Goal: Transaction & Acquisition: Purchase product/service

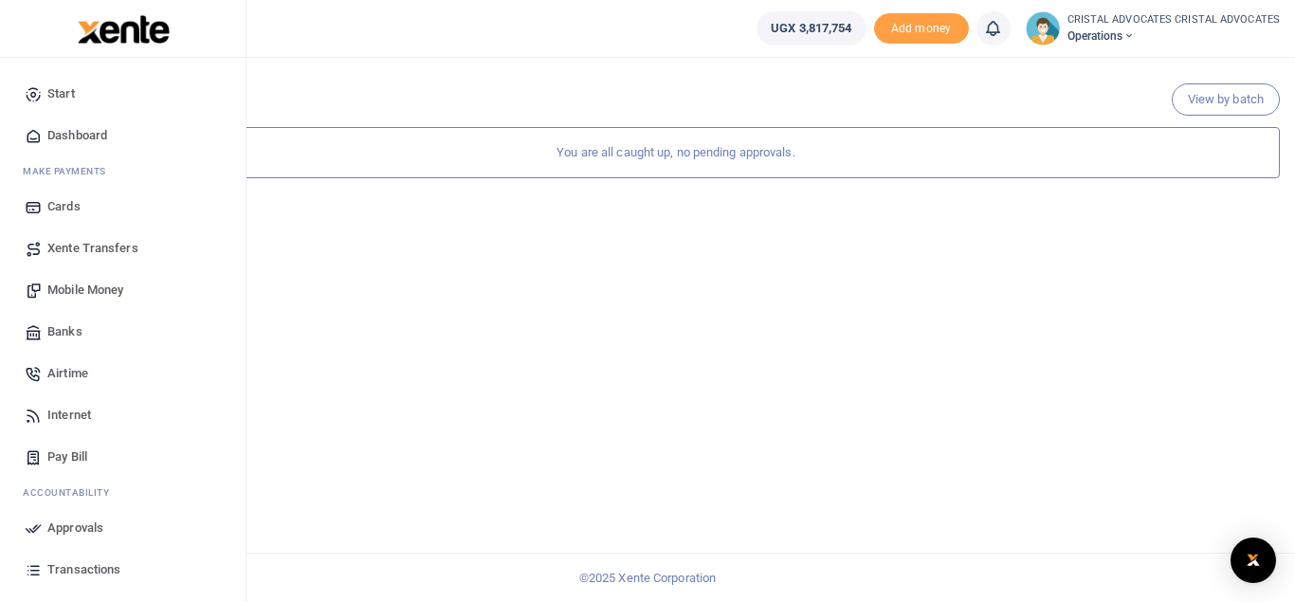
click at [112, 290] on span "Mobile Money" at bounding box center [85, 290] width 76 height 19
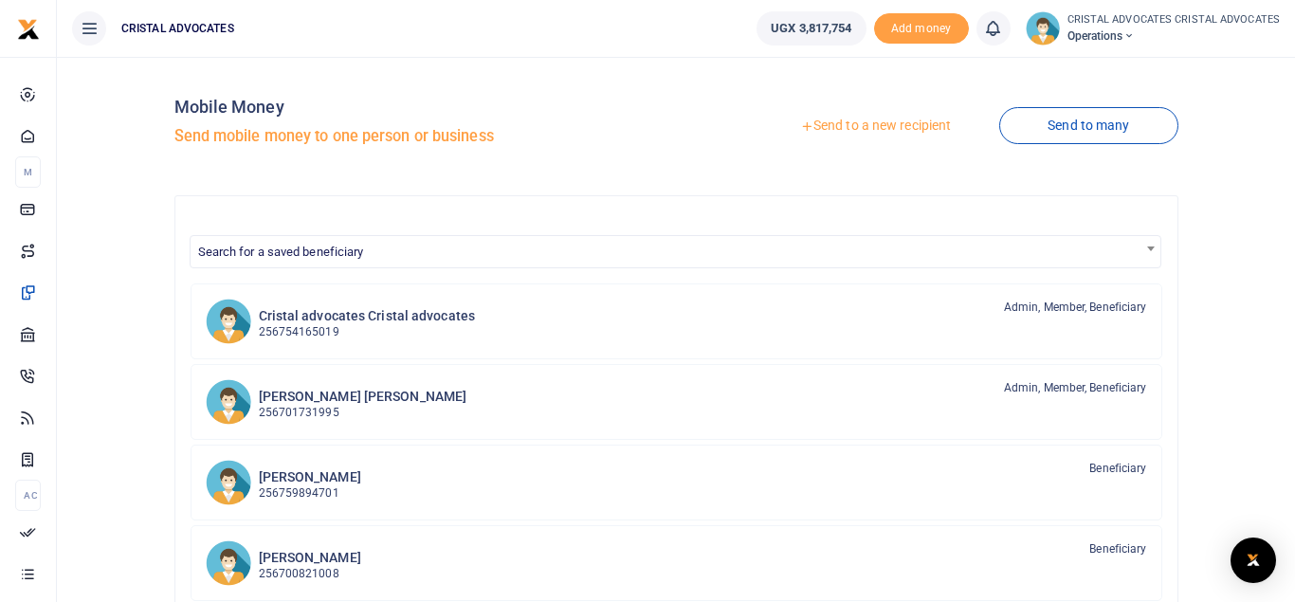
click at [837, 128] on link "Send to a new recipient" at bounding box center [875, 126] width 247 height 34
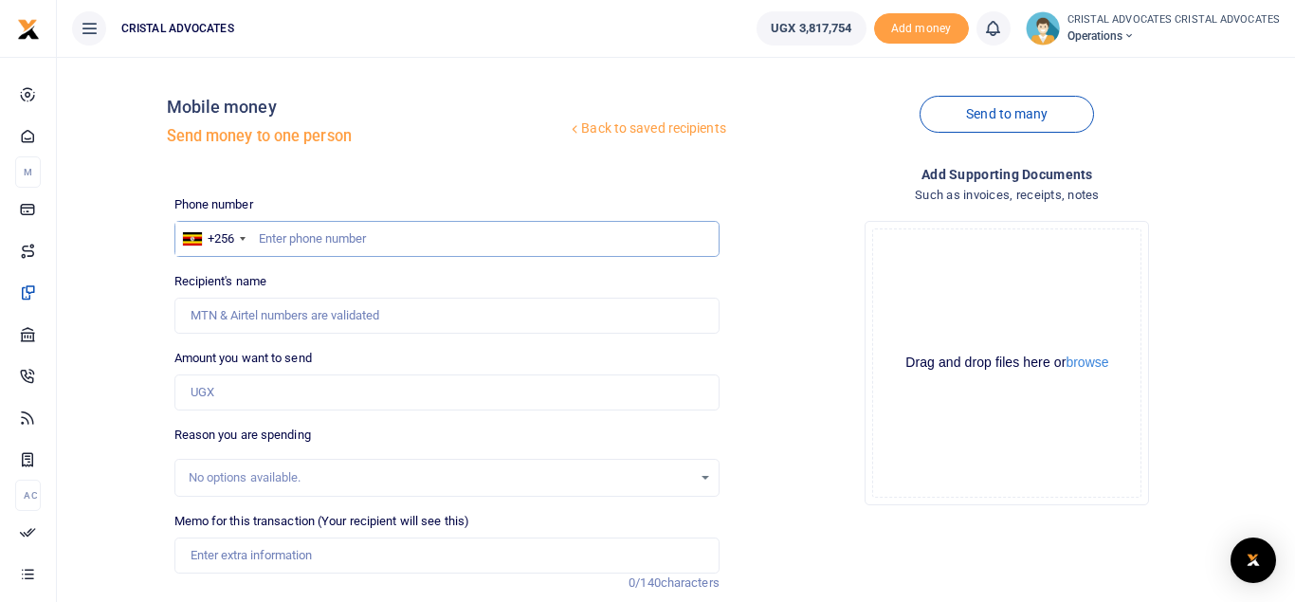
click at [330, 249] on input "text" at bounding box center [446, 239] width 545 height 36
type input "0772370021"
type input "[PERSON_NAME] [PERSON_NAME] Asiimwe"
type input "07723700211"
type input "0772370021"
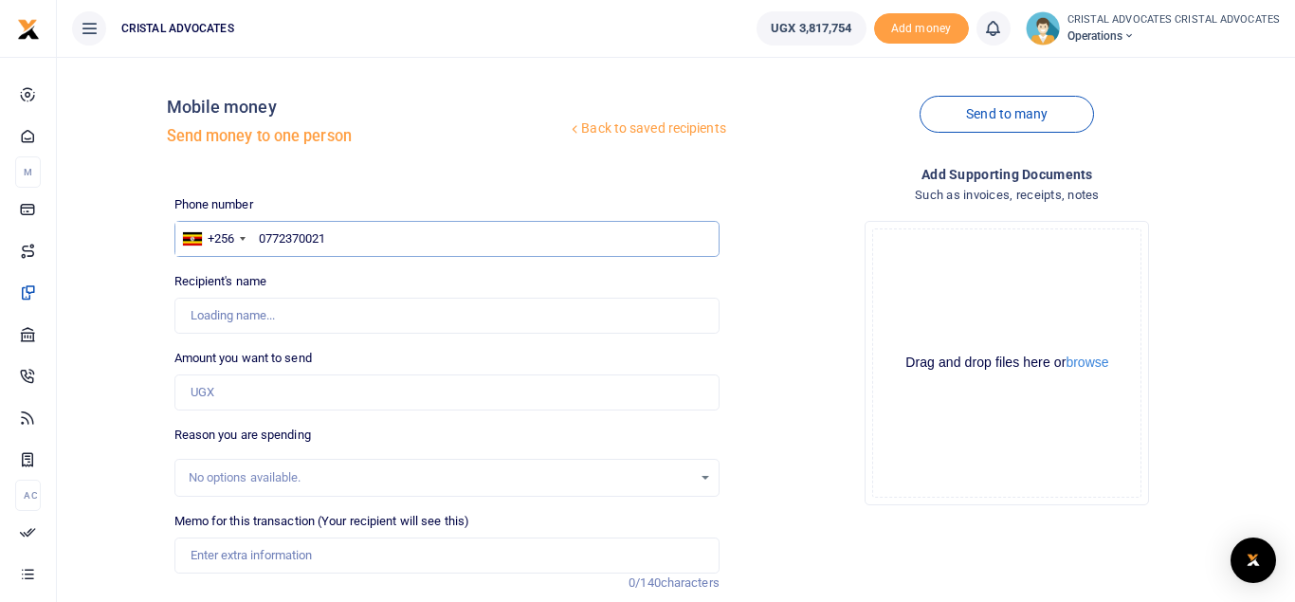
type input "[PERSON_NAME] [PERSON_NAME] Asiimwe"
type input "0772370021"
click at [286, 394] on input "Amount you want to send" at bounding box center [446, 392] width 545 height 36
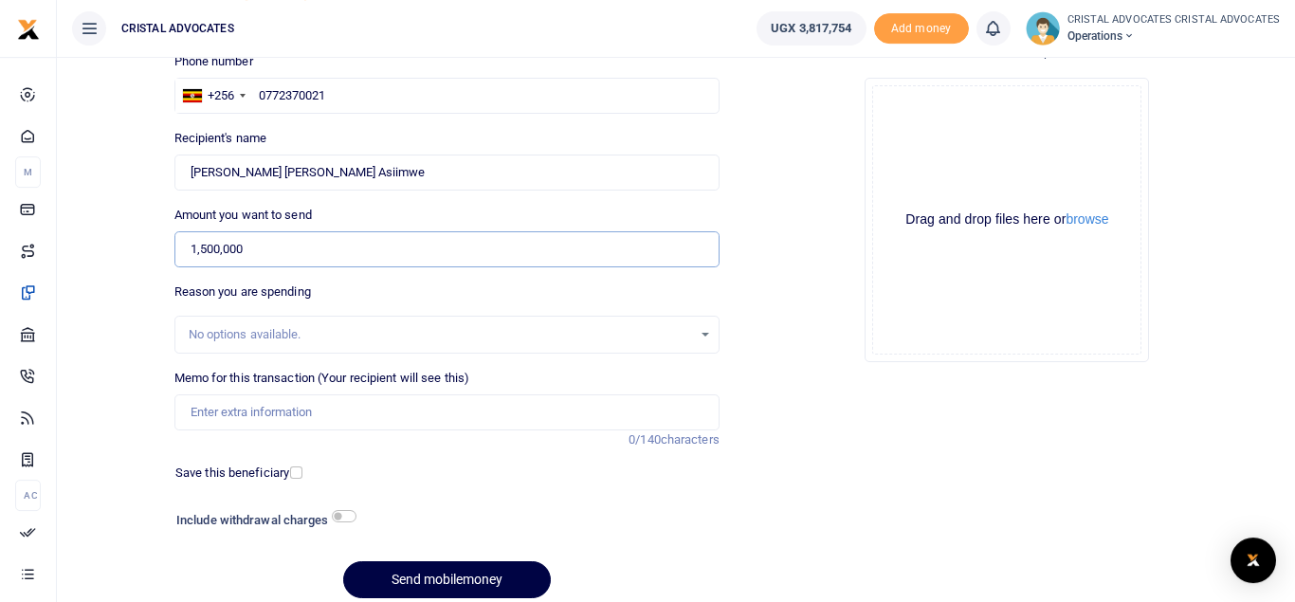
scroll to position [152, 0]
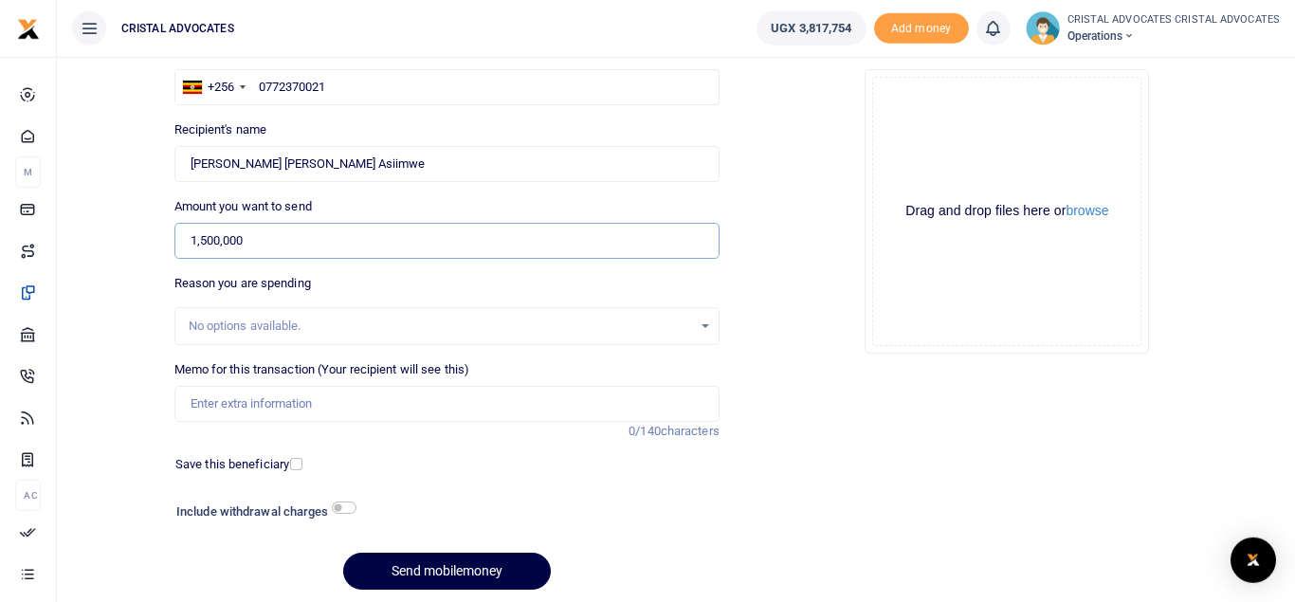
type input "1,500,000"
click at [706, 339] on div "No options available." at bounding box center [446, 326] width 545 height 38
click at [701, 325] on div "No options available." at bounding box center [446, 326] width 543 height 21
click at [577, 332] on div "No options available." at bounding box center [440, 326] width 503 height 19
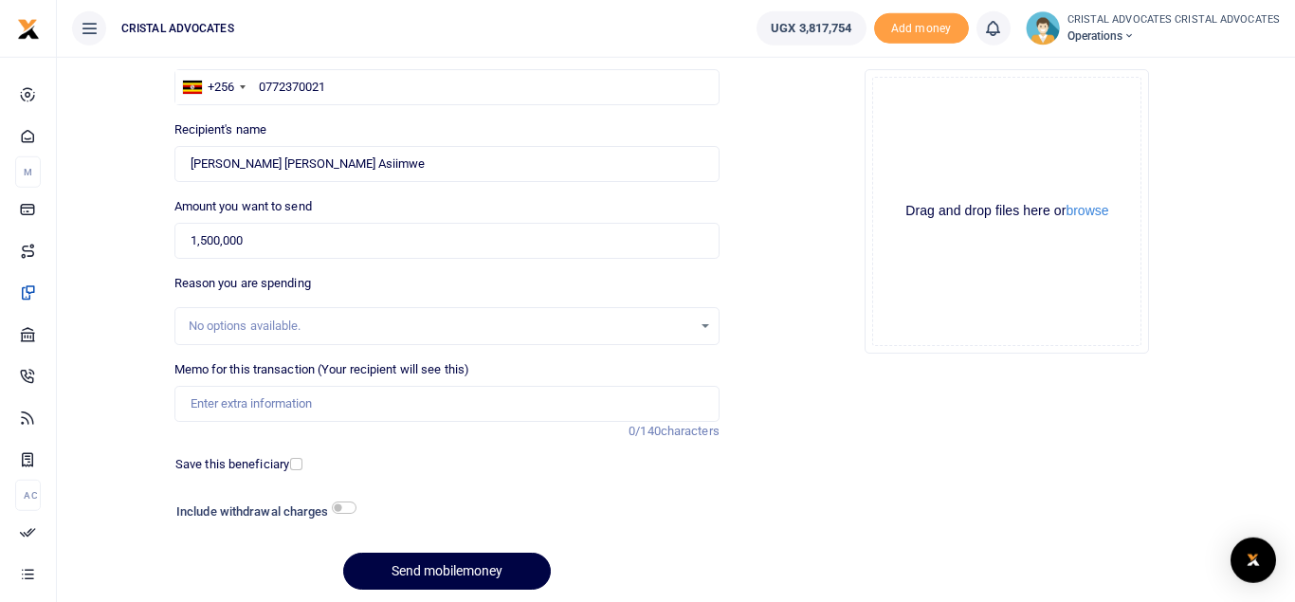
click at [714, 336] on div "No options available." at bounding box center [446, 326] width 543 height 21
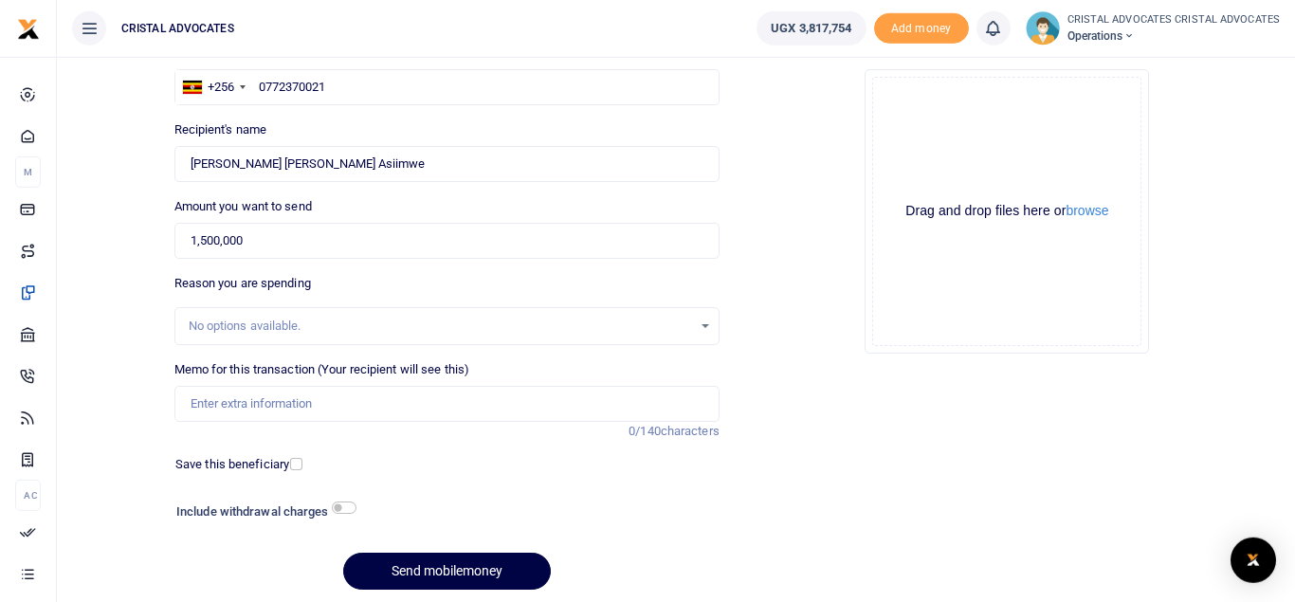
click at [544, 321] on div "No options available." at bounding box center [440, 326] width 503 height 19
click at [703, 322] on div "No options available." at bounding box center [446, 326] width 543 height 21
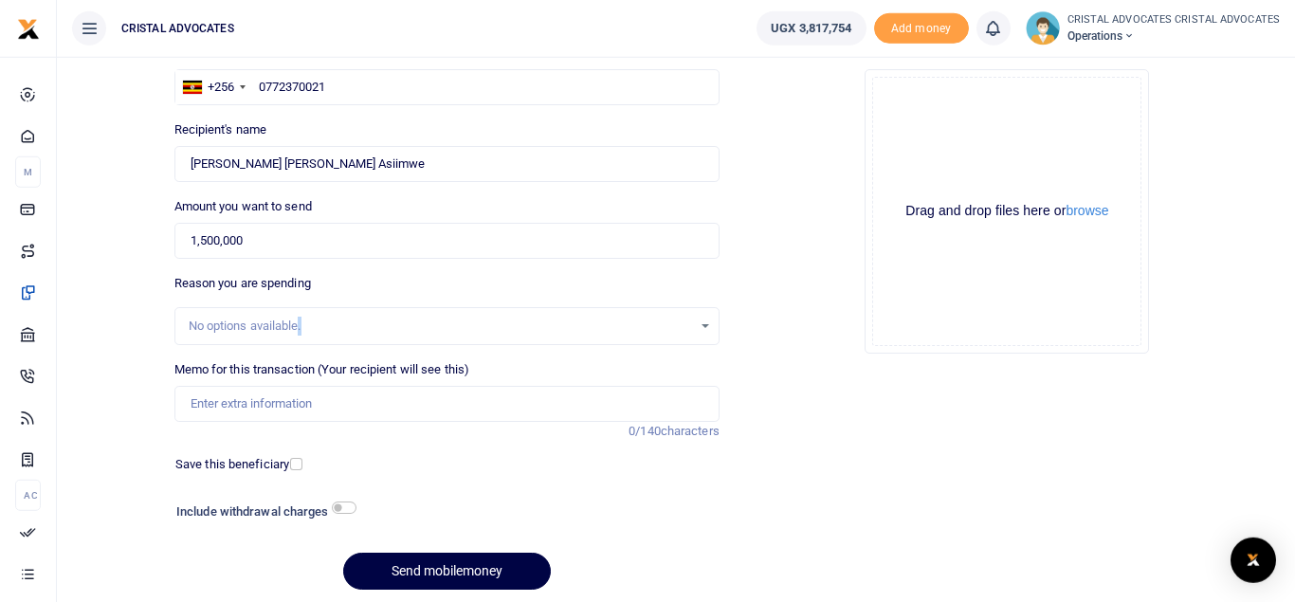
click at [703, 322] on div "No options available." at bounding box center [446, 326] width 543 height 21
click at [554, 318] on div "No options available." at bounding box center [440, 326] width 503 height 19
click at [663, 237] on input "1,500,000" at bounding box center [446, 241] width 545 height 36
click at [706, 327] on div "No options available." at bounding box center [446, 326] width 543 height 21
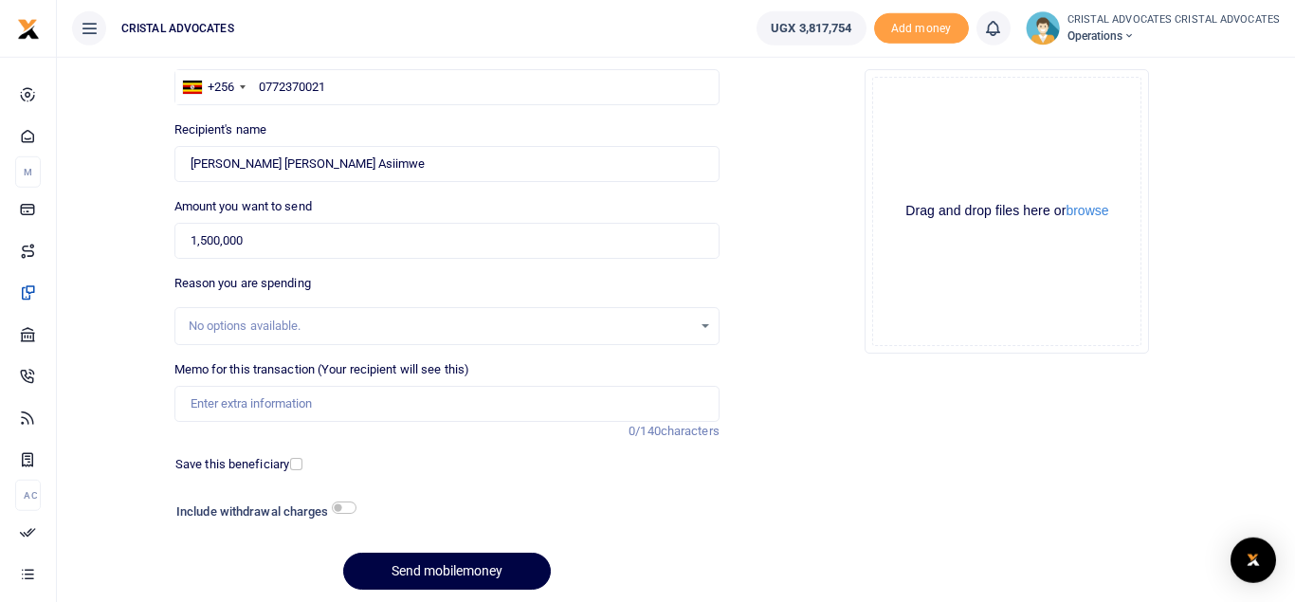
click at [706, 327] on div "No options available." at bounding box center [446, 326] width 543 height 21
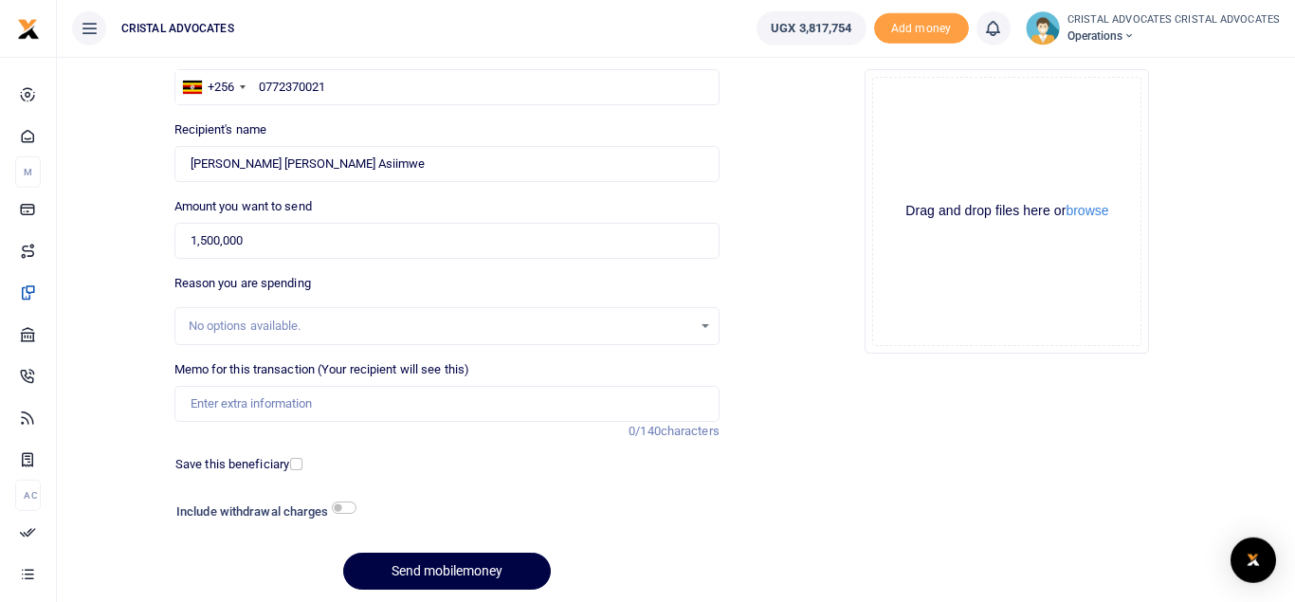
click at [537, 314] on div "No options available." at bounding box center [446, 326] width 545 height 38
click at [264, 318] on div "No options available." at bounding box center [440, 326] width 503 height 19
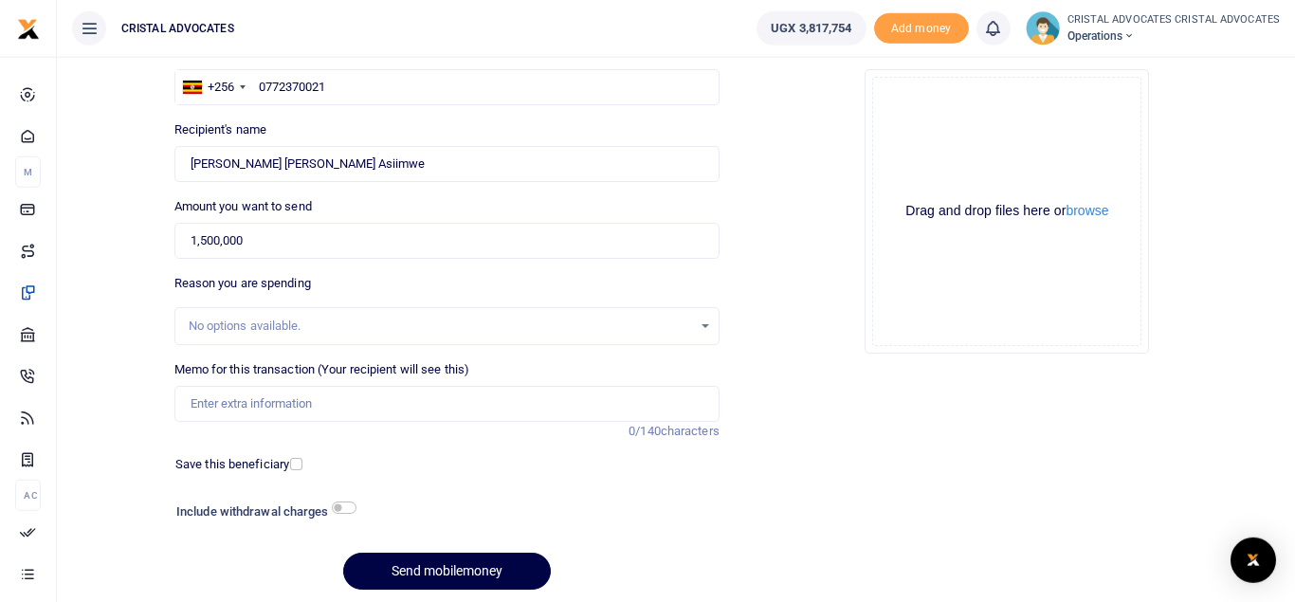
click at [264, 318] on div "No options available." at bounding box center [440, 326] width 503 height 19
click at [304, 320] on div "No options available." at bounding box center [440, 326] width 503 height 19
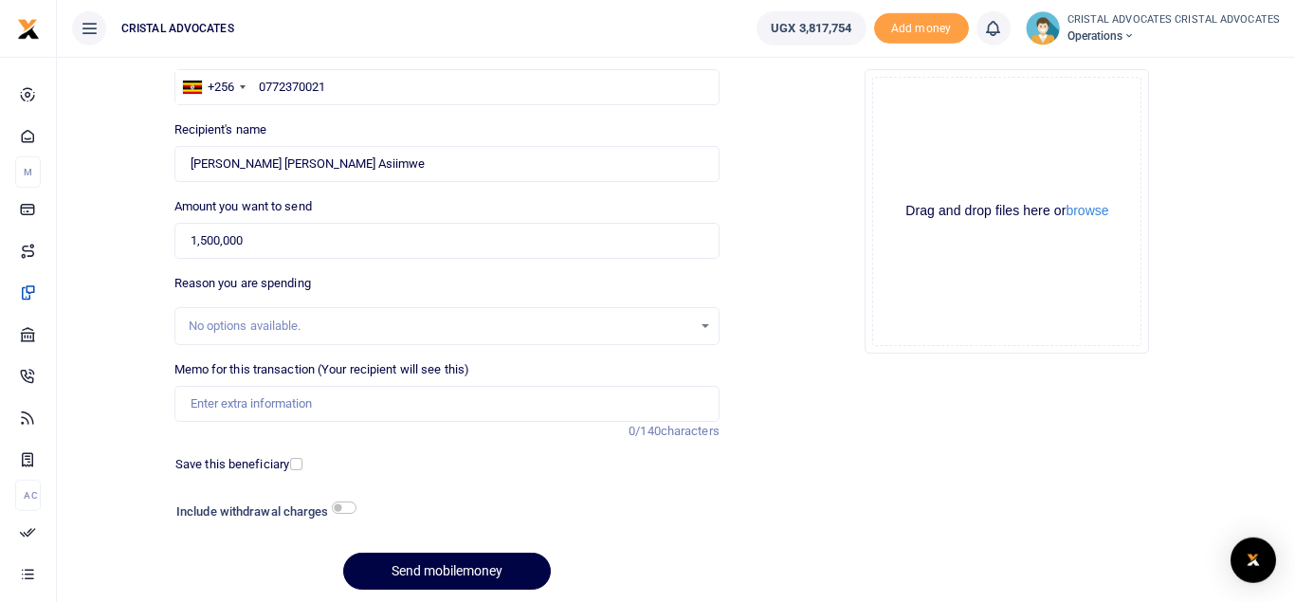
click at [705, 329] on div "No options available." at bounding box center [446, 326] width 543 height 21
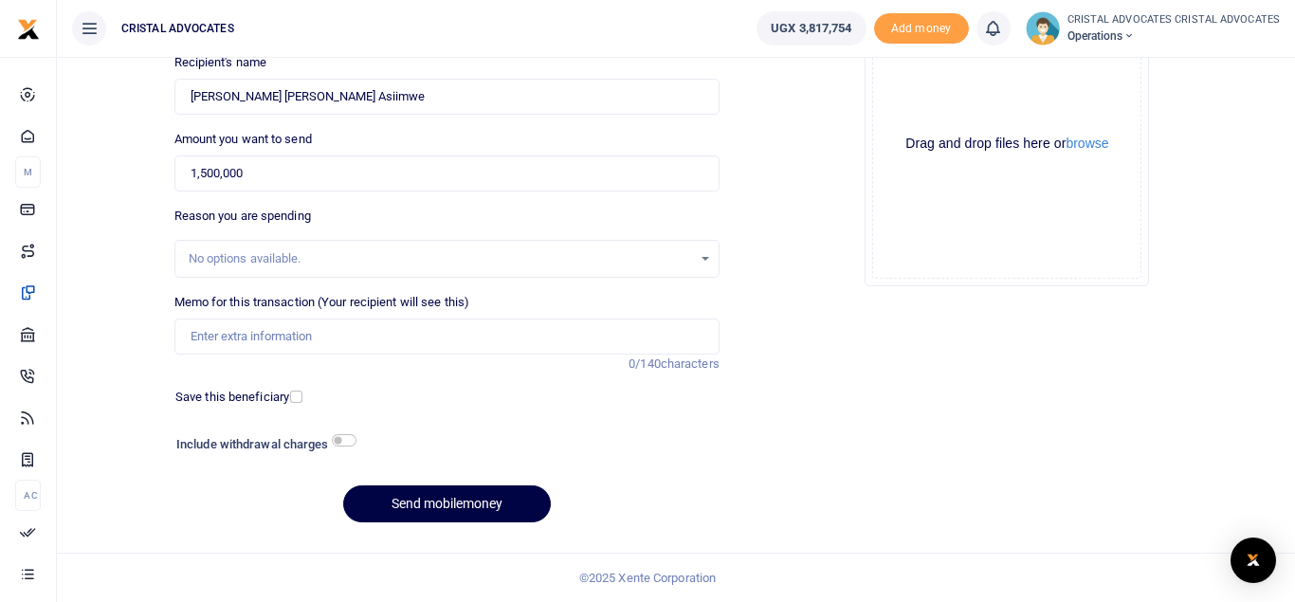
scroll to position [180, 0]
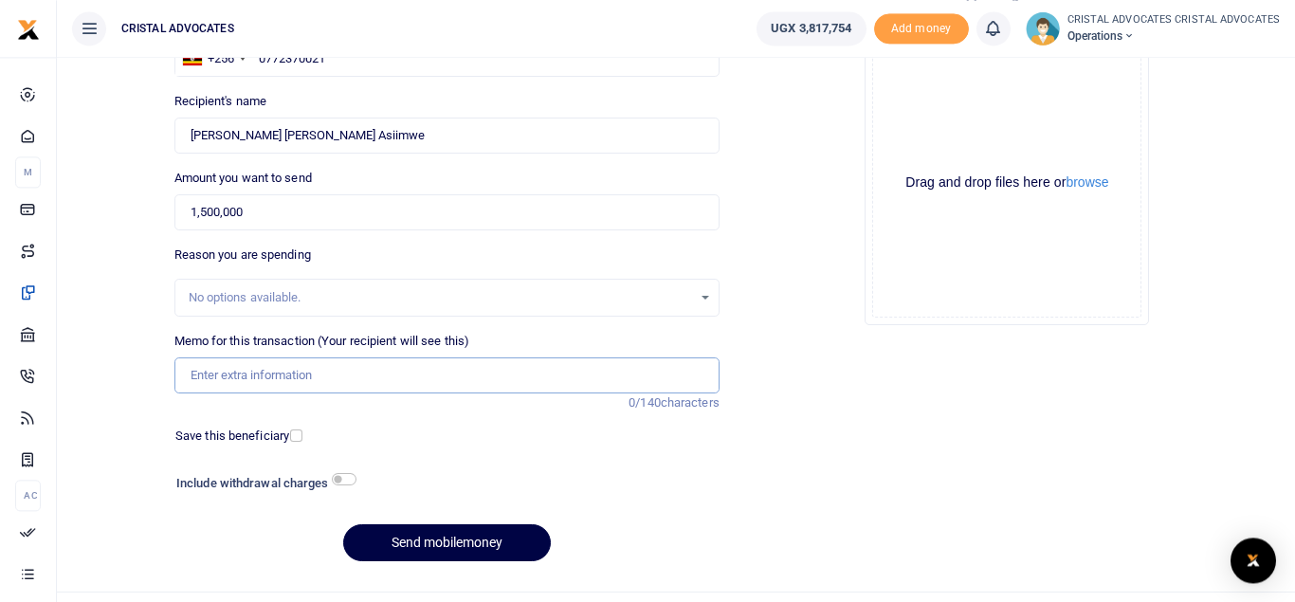
click at [296, 379] on input "Memo for this transaction (Your recipient will see this)" at bounding box center [446, 375] width 545 height 36
type input "obtaining information"
click at [523, 467] on div "Phone number +256 [GEOGRAPHIC_DATA] [PHONE_NUMBER] Phone is required. Recipient…" at bounding box center [447, 296] width 560 height 562
click at [336, 477] on input "checkbox" at bounding box center [344, 479] width 25 height 12
checkbox input "true"
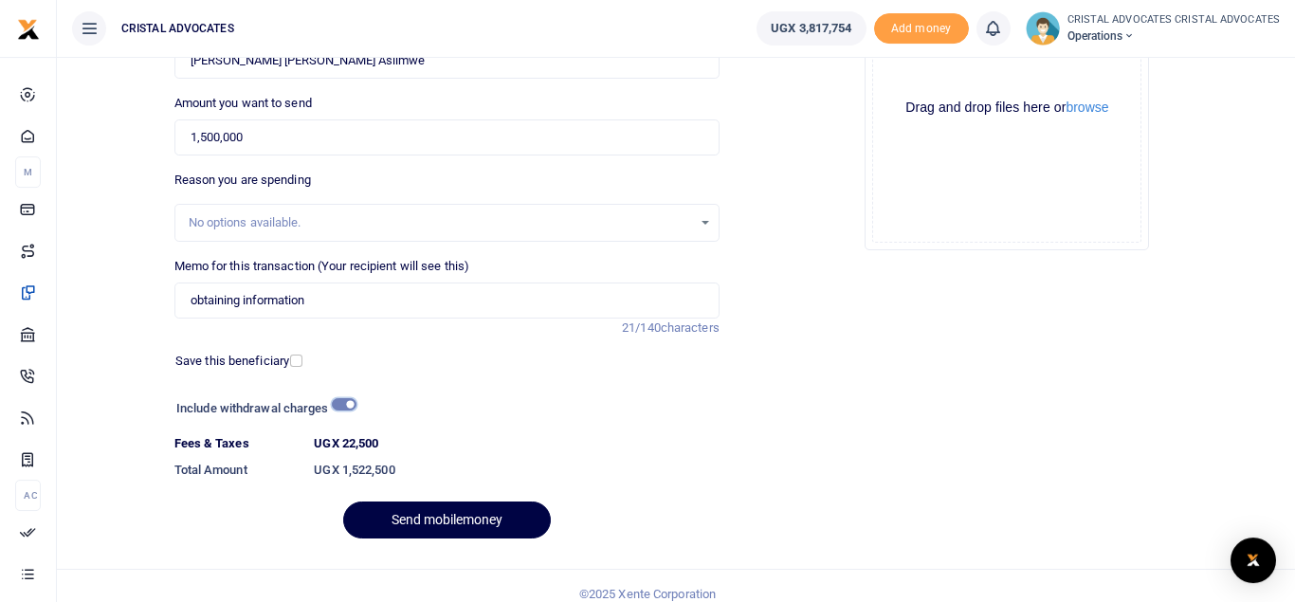
scroll to position [265, 0]
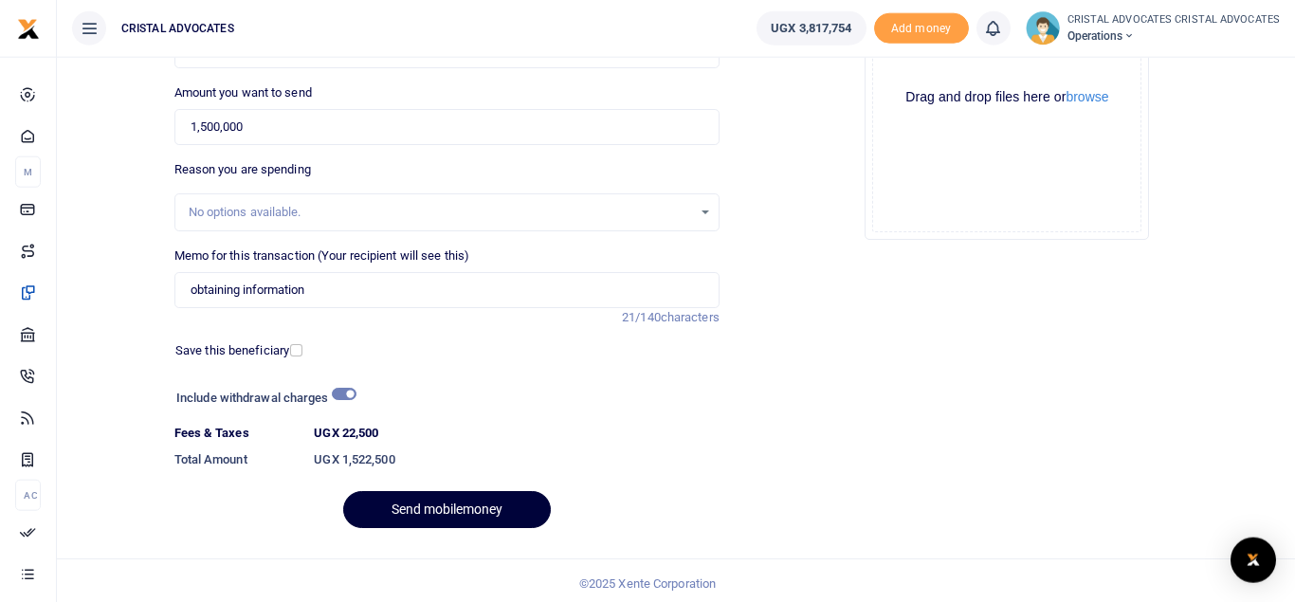
click at [473, 515] on button "Send mobilemoney" at bounding box center [447, 509] width 208 height 37
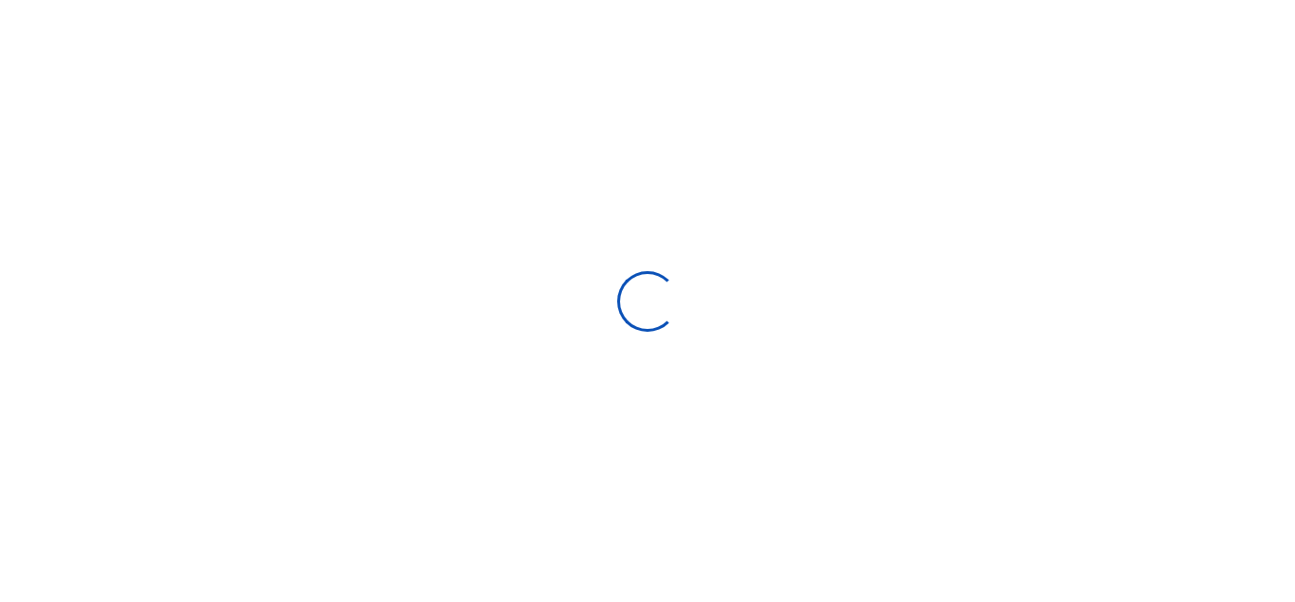
select select "Loading bundles"
select select
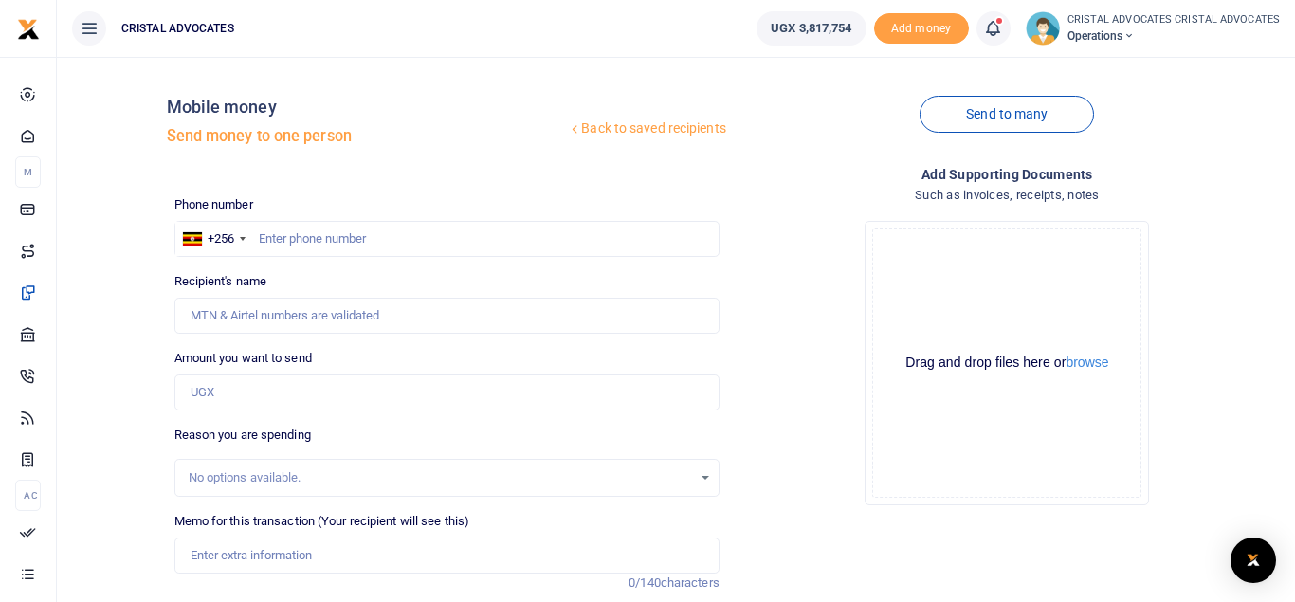
click at [999, 27] on icon at bounding box center [992, 28] width 19 height 21
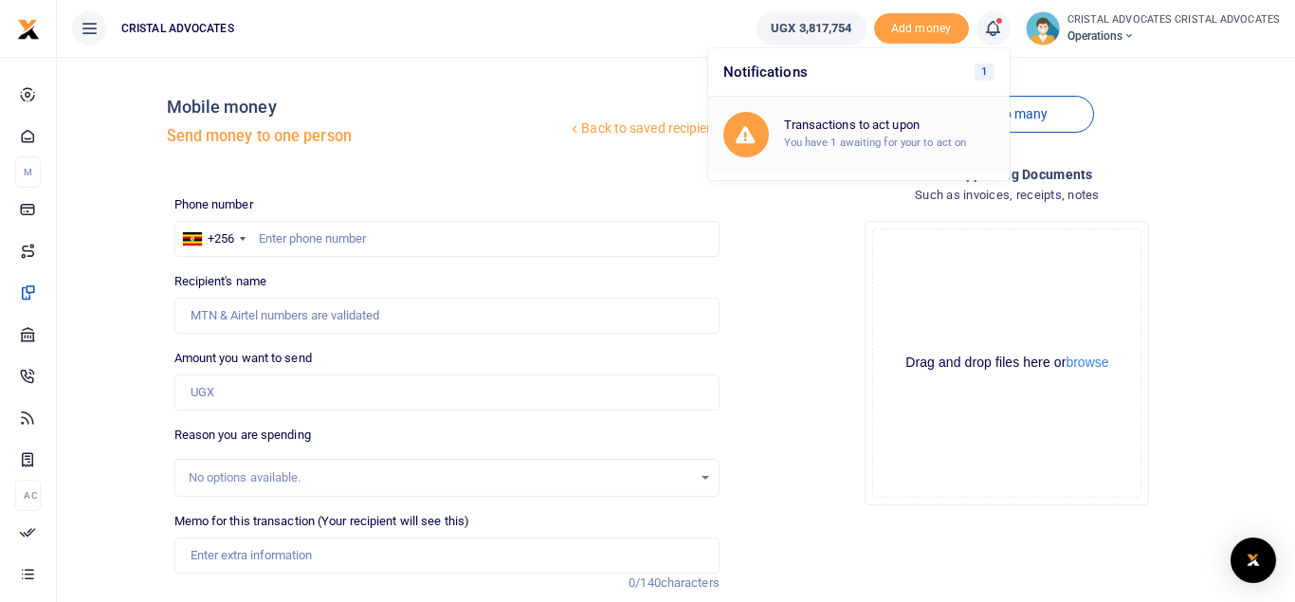
click at [859, 134] on div "Transactions to act upon You have 1 awaiting for your to act on" at bounding box center [889, 134] width 210 height 33
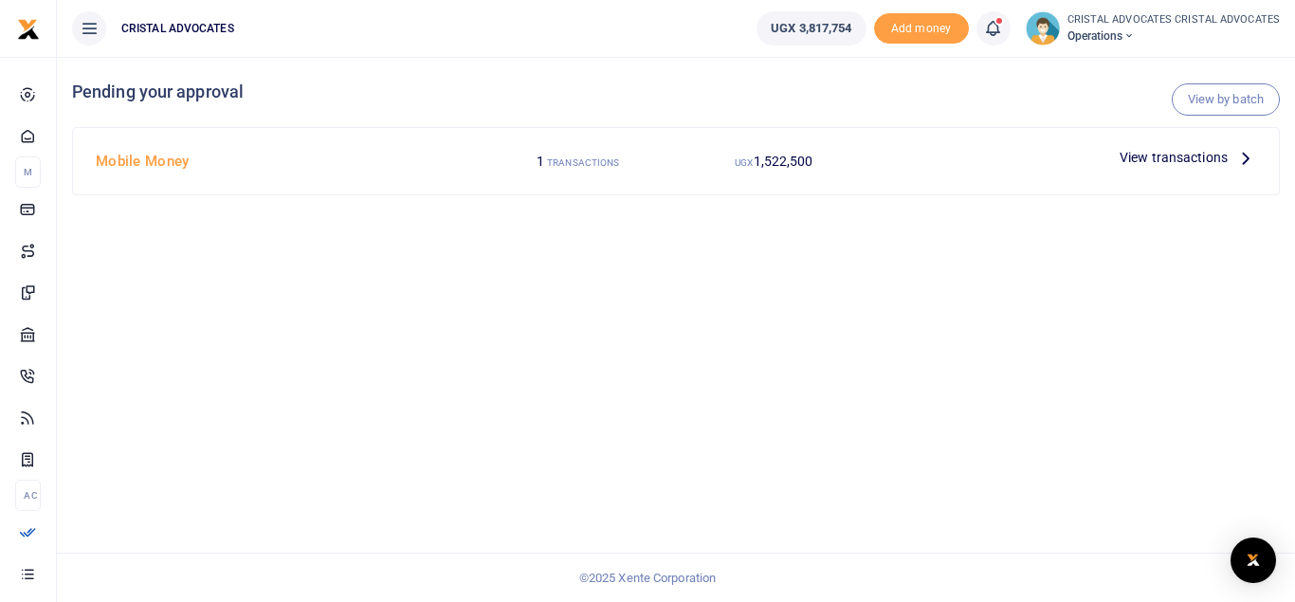
click at [1242, 160] on icon at bounding box center [1245, 157] width 21 height 21
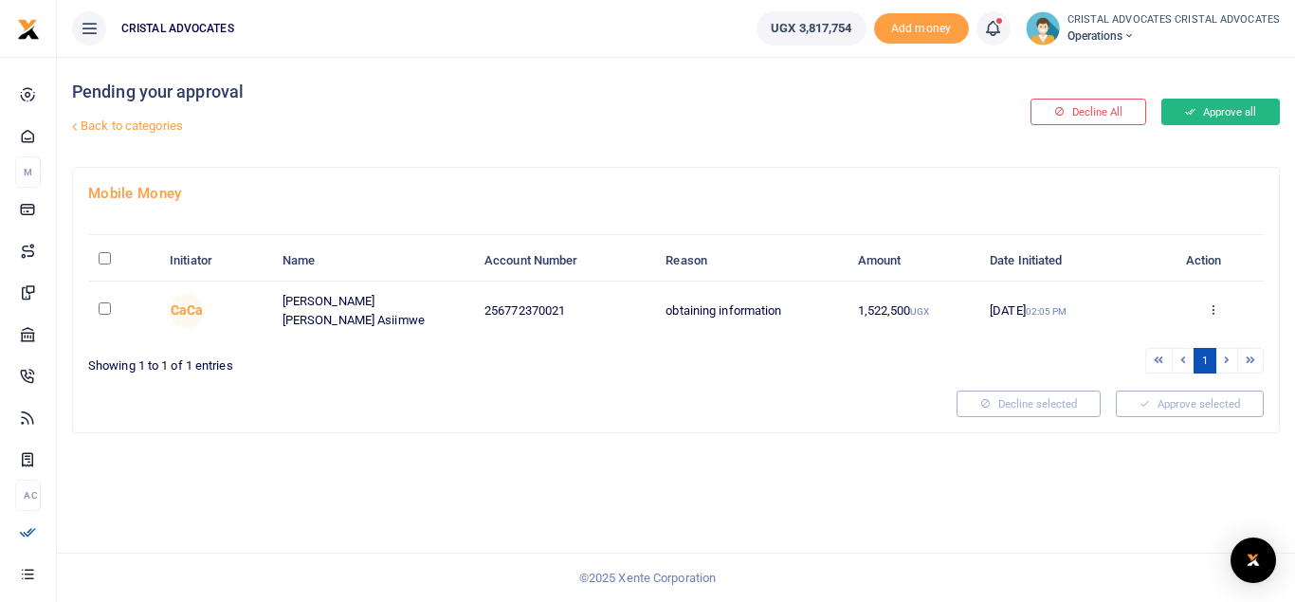
click at [1185, 109] on icon at bounding box center [1190, 111] width 10 height 13
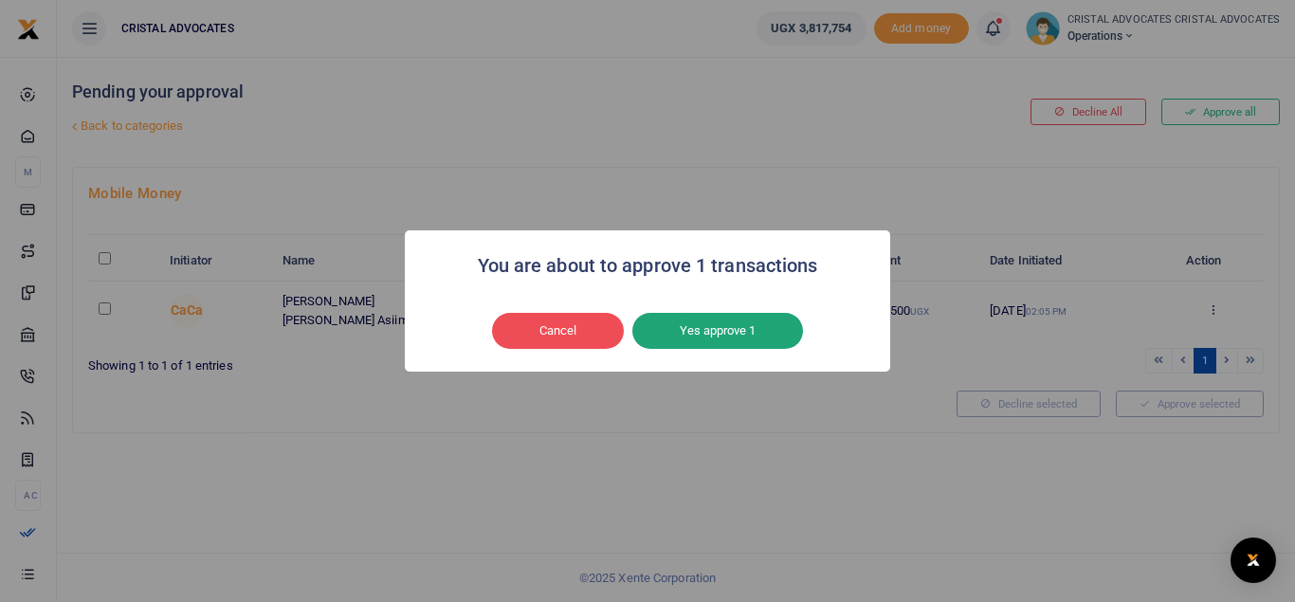
click at [696, 331] on button "Yes approve 1" at bounding box center [717, 331] width 171 height 36
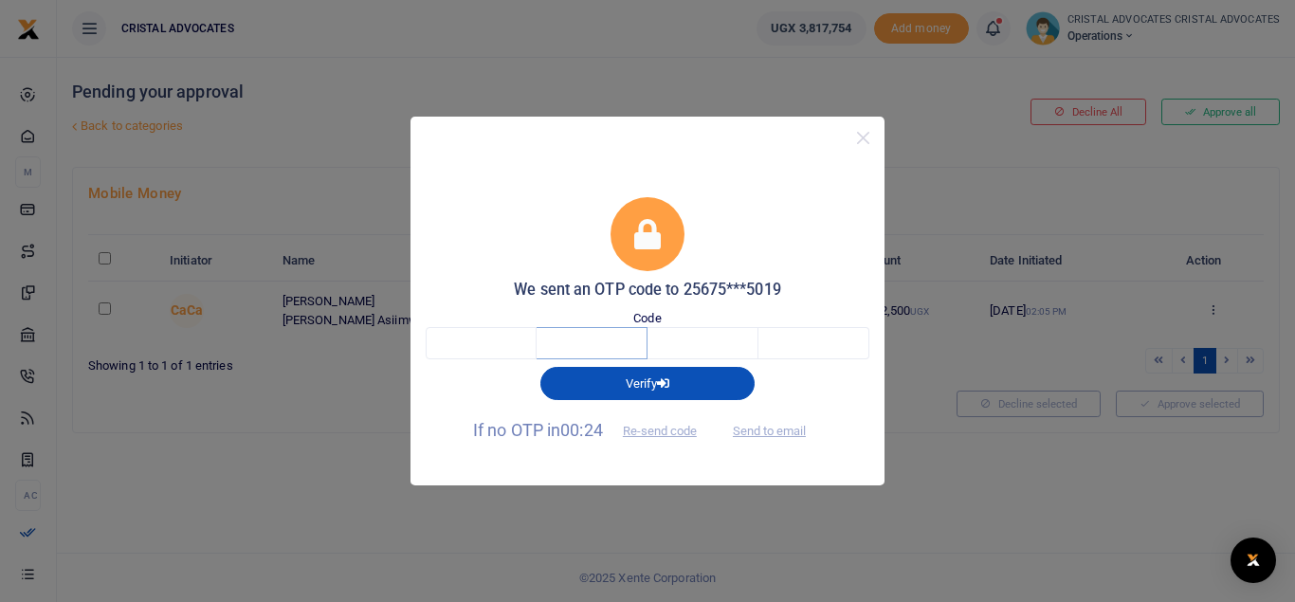
click at [537, 342] on input "text" at bounding box center [591, 343] width 111 height 32
type input "7"
type input "6"
type input "7"
type input "5"
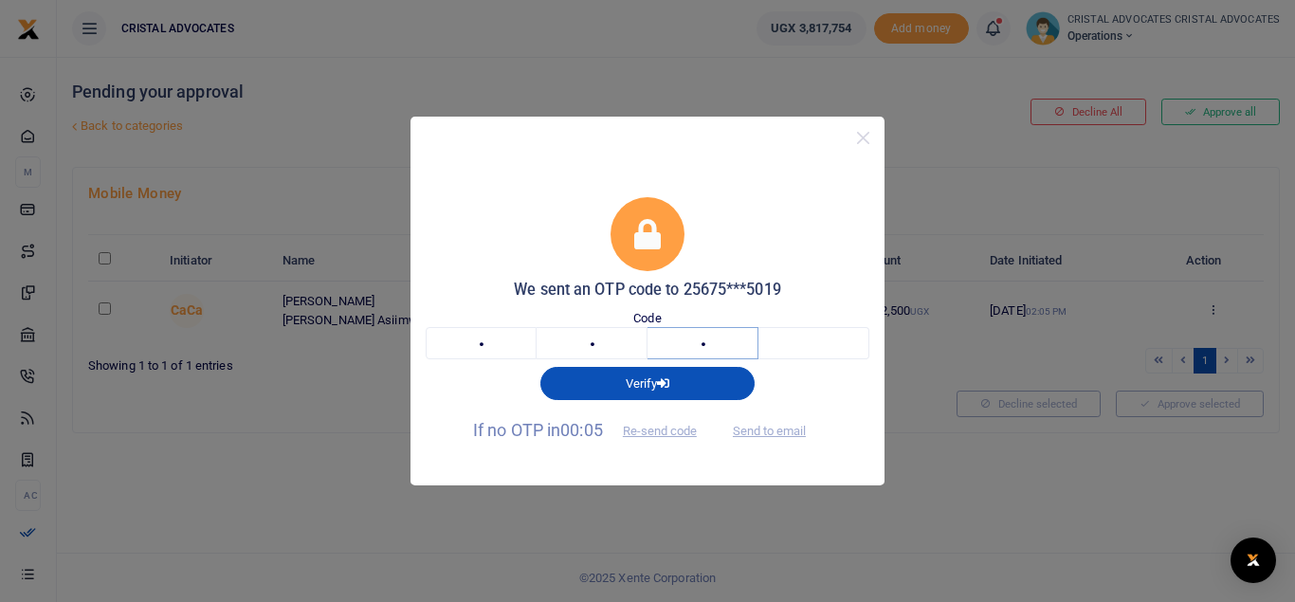
type input "5"
type input "3"
